Goal: Transaction & Acquisition: Purchase product/service

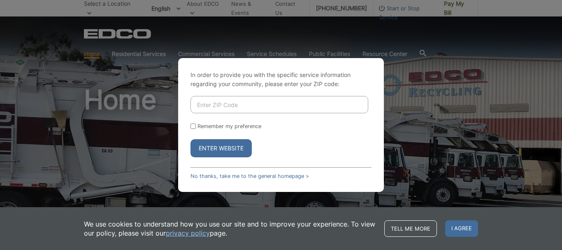
click at [228, 97] on input "Enter ZIP Code" at bounding box center [279, 104] width 178 height 17
type input "91941"
click at [232, 148] on button "Enter Website" at bounding box center [220, 148] width 61 height 18
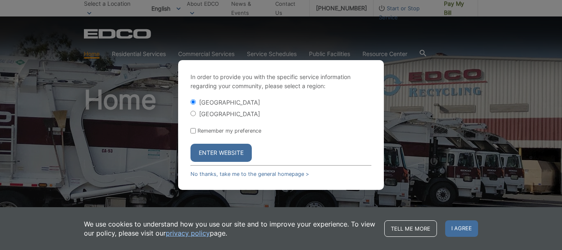
click at [216, 114] on label "[GEOGRAPHIC_DATA]" at bounding box center [229, 113] width 61 height 7
click at [196, 114] on input "[GEOGRAPHIC_DATA]" at bounding box center [192, 113] width 5 height 5
radio input "true"
click at [233, 155] on button "Enter Website" at bounding box center [220, 153] width 61 height 18
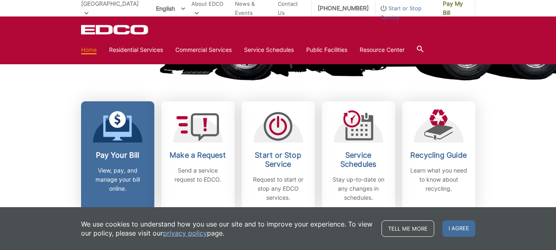
scroll to position [247, 0]
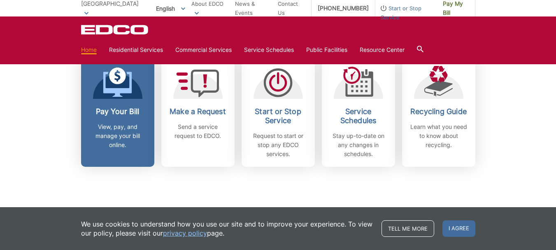
drag, startPoint x: 117, startPoint y: 102, endPoint x: 257, endPoint y: 211, distance: 177.6
click at [118, 102] on link "Pay Your Bill View, pay, and manage your bill online." at bounding box center [117, 112] width 73 height 109
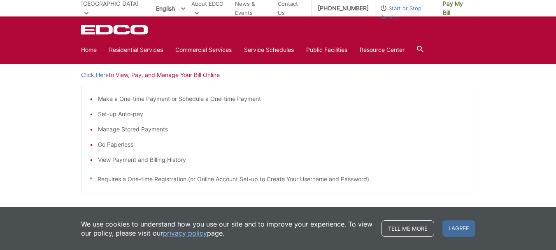
scroll to position [123, 0]
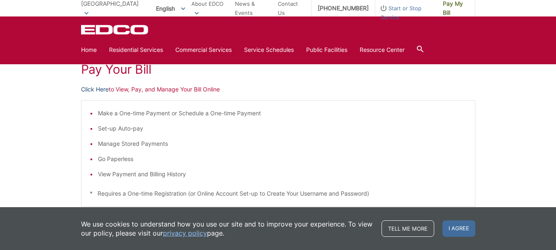
click at [88, 87] on link "Click Here" at bounding box center [95, 89] width 28 height 9
